Goal: Task Accomplishment & Management: Use online tool/utility

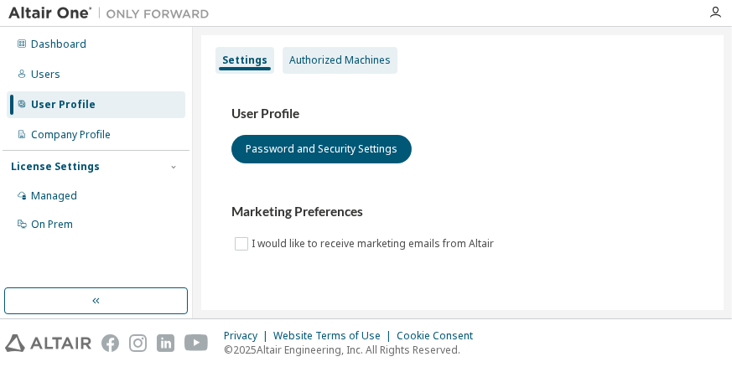
click at [293, 55] on div "Authorized Machines" at bounding box center [339, 60] width 101 height 13
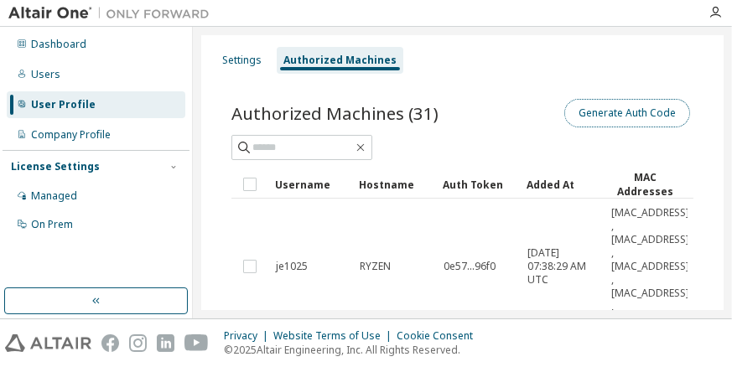
click at [614, 114] on button "Generate Auth Code" at bounding box center [627, 113] width 126 height 28
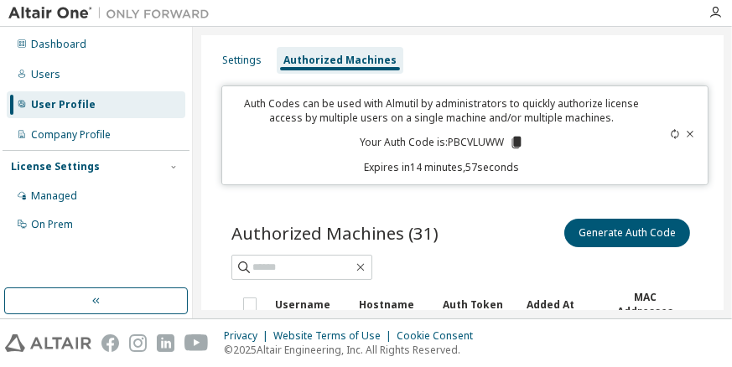
click at [474, 144] on p "Your Auth Code is: PBCVLUWW" at bounding box center [442, 142] width 164 height 15
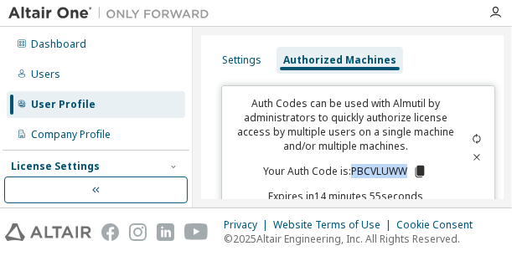
scroll to position [34, 0]
